Goal: Navigation & Orientation: Find specific page/section

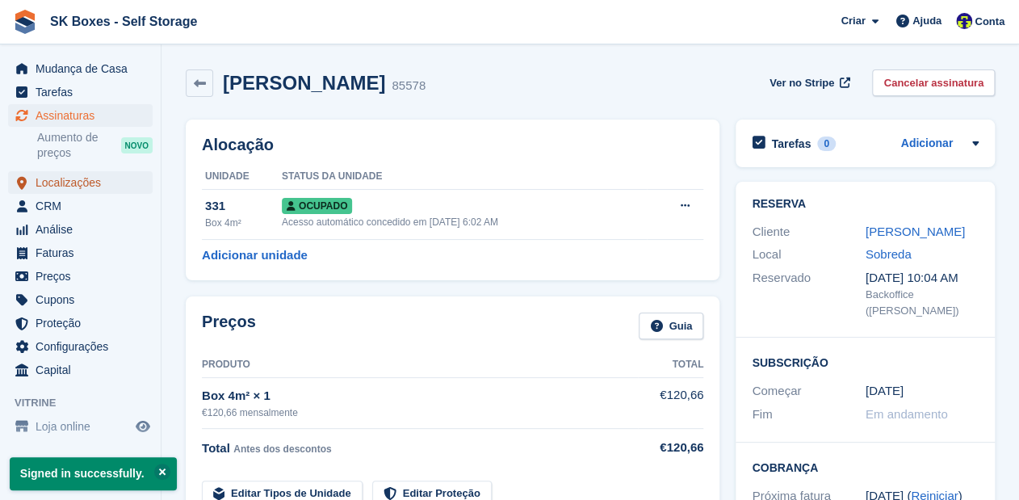
click at [61, 179] on span "Localizações" at bounding box center [84, 182] width 97 height 23
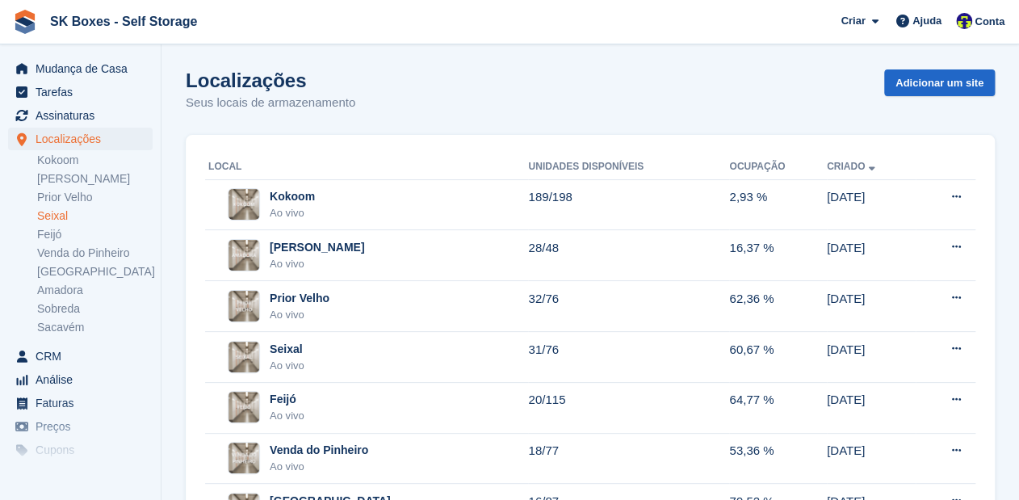
click at [48, 217] on link "Seixal" at bounding box center [95, 215] width 116 height 15
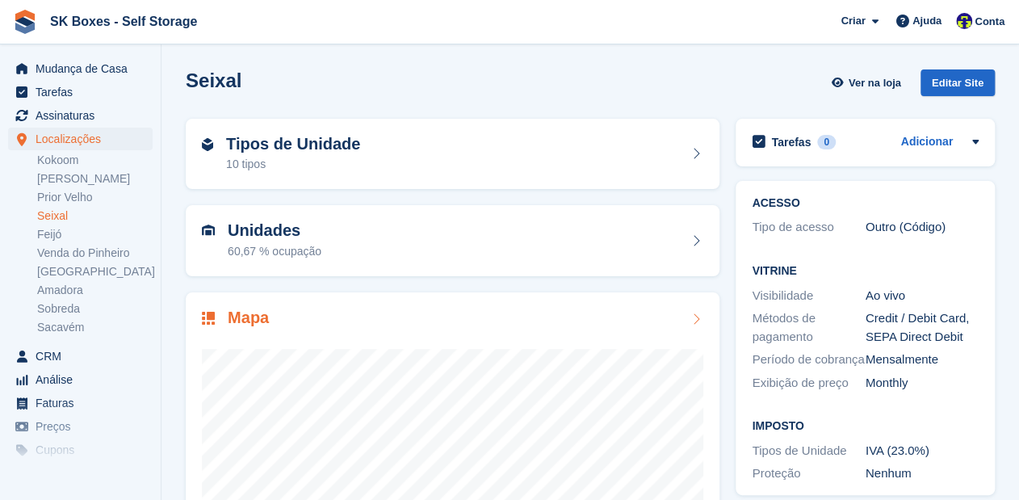
click at [479, 326] on div "Mapa" at bounding box center [453, 320] width 502 height 22
